Goal: Find specific page/section: Find specific page/section

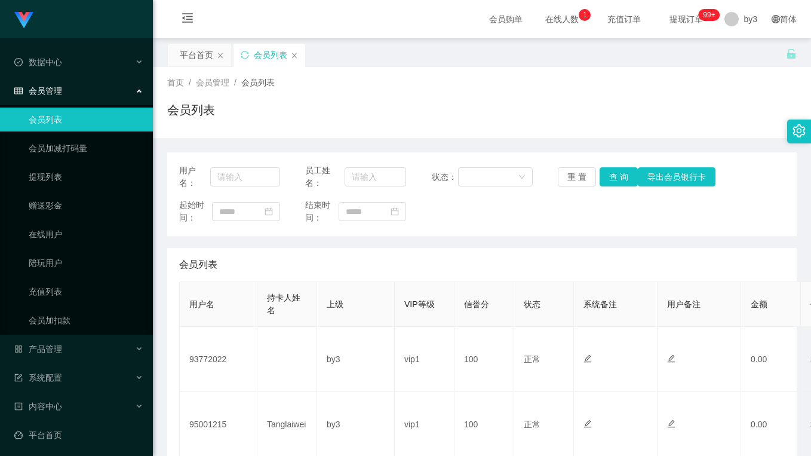
click at [301, 107] on div "会员列表" at bounding box center [481, 114] width 629 height 27
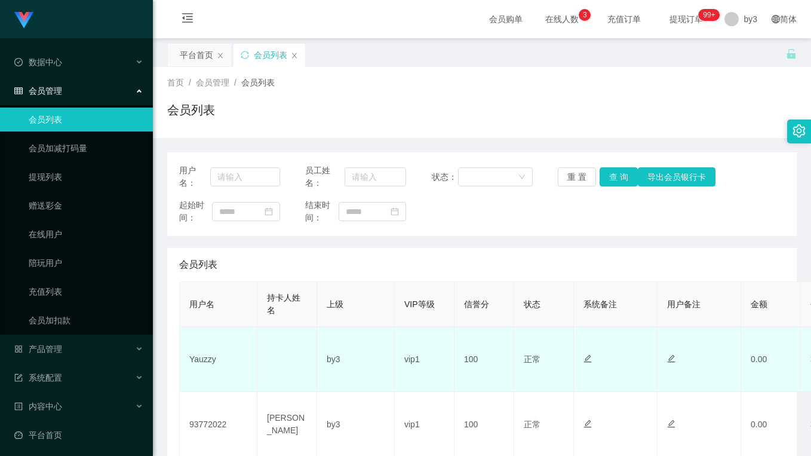
click at [211, 358] on td "Yauzzy" at bounding box center [219, 359] width 78 height 65
copy td "Yauzzy"
